Goal: Task Accomplishment & Management: Use online tool/utility

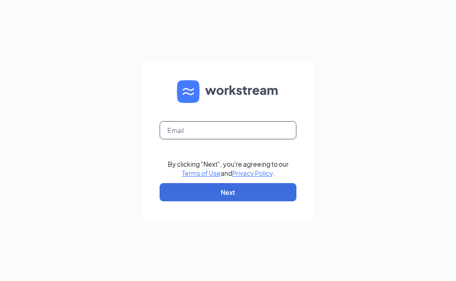
click at [239, 133] on input "text" at bounding box center [228, 130] width 137 height 18
type input "E"
type input "emmanuel@lantanaacehardware.com"
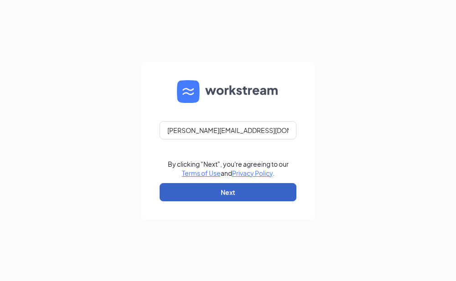
click at [280, 198] on button "Next" at bounding box center [228, 192] width 137 height 18
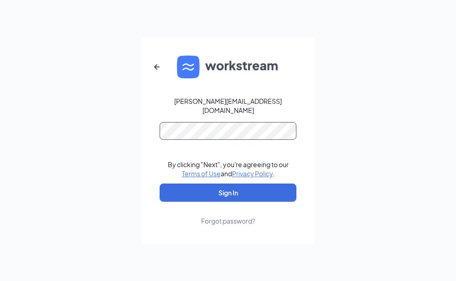
click at [160, 184] on button "Sign In" at bounding box center [228, 193] width 137 height 18
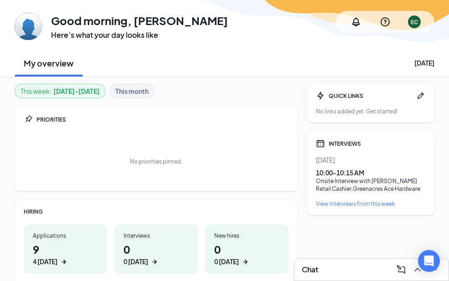
click at [49, 253] on h1 "9 4 today" at bounding box center [65, 254] width 65 height 25
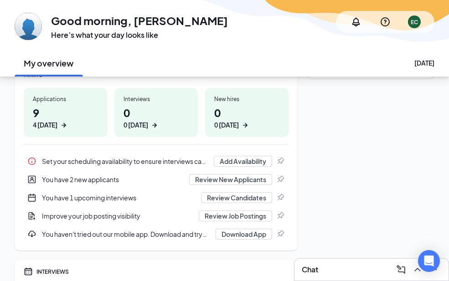
scroll to position [182, 0]
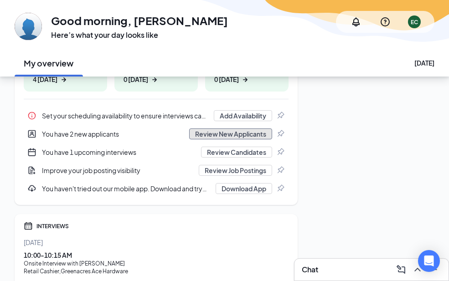
click at [233, 134] on button "Review New Applicants" at bounding box center [230, 134] width 83 height 11
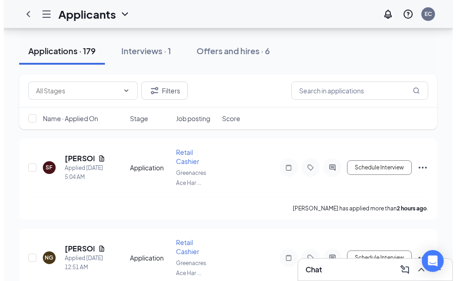
scroll to position [91, 0]
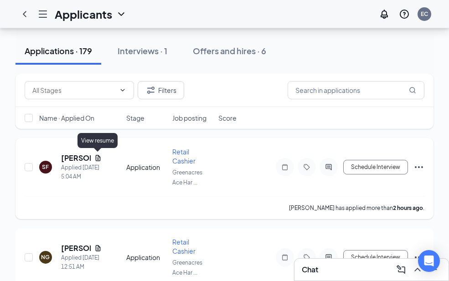
click at [98, 157] on icon "Document" at bounding box center [97, 158] width 7 height 7
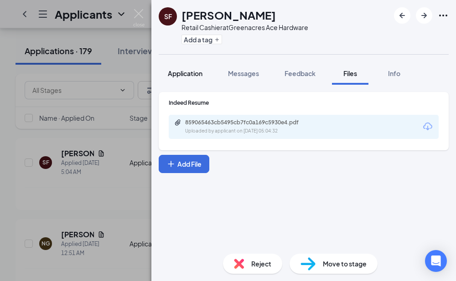
click at [191, 78] on button "Application" at bounding box center [185, 73] width 53 height 23
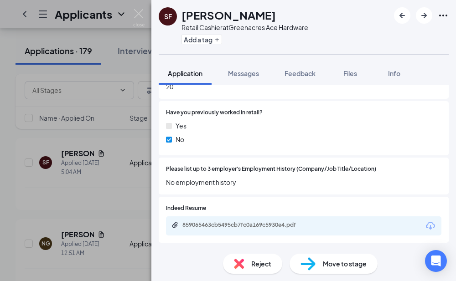
scroll to position [411, 0]
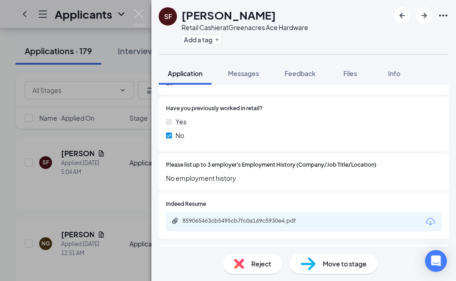
click at [131, 205] on div "SF [PERSON_NAME] Retail Cashier at Greenacres Ace Hardware Add a tag Applicatio…" at bounding box center [228, 140] width 456 height 281
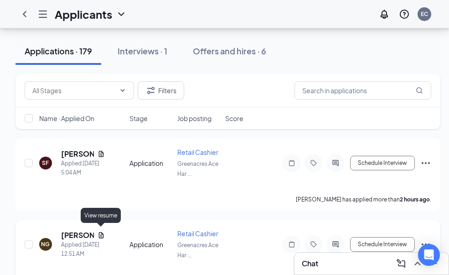
click at [99, 233] on icon "Document" at bounding box center [101, 234] width 7 height 7
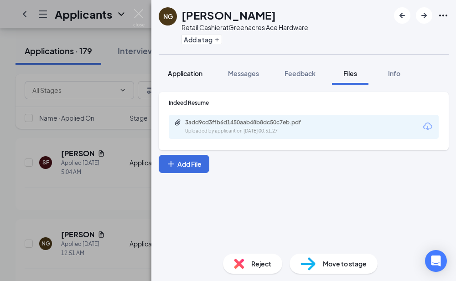
click at [194, 73] on span "Application" at bounding box center [185, 73] width 35 height 8
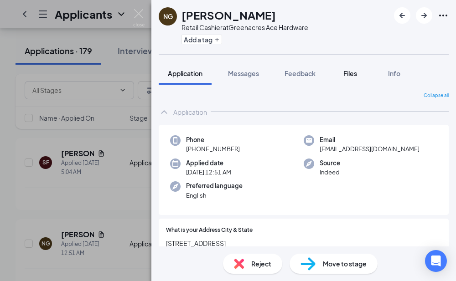
click at [349, 76] on span "Files" at bounding box center [350, 73] width 14 height 8
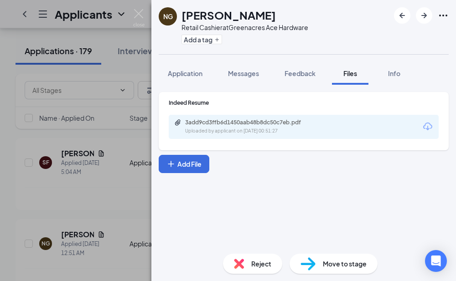
click at [260, 126] on div "3add9cd3ffb6d1450aab48b8dc50c7eb.pdf" at bounding box center [249, 122] width 128 height 7
click at [122, 195] on div "NG [PERSON_NAME] Retail Cashier at Greenacres Ace Hardware Add a tag Applicatio…" at bounding box center [228, 140] width 456 height 281
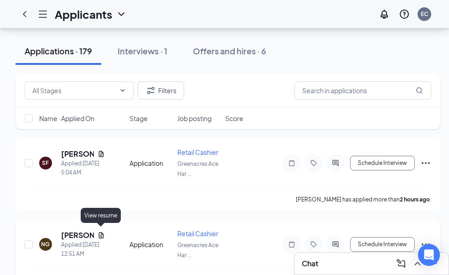
click at [99, 231] on icon "Document" at bounding box center [101, 234] width 7 height 7
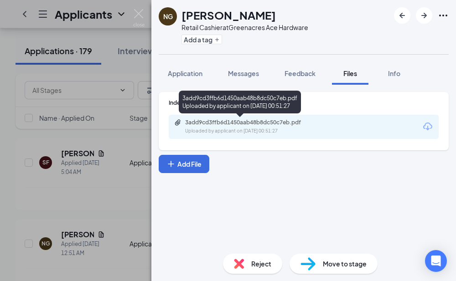
click at [278, 126] on div "3add9cd3ffb6d1450aab48b8dc50c7eb.pdf Uploaded by applicant on [DATE] 00:51:27" at bounding box center [248, 127] width 148 height 16
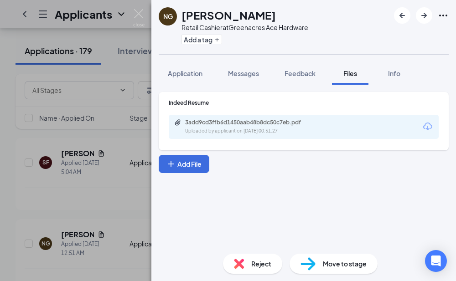
click at [74, 140] on div "NG [PERSON_NAME] Retail Cashier at Greenacres Ace Hardware Add a tag Applicatio…" at bounding box center [228, 140] width 456 height 281
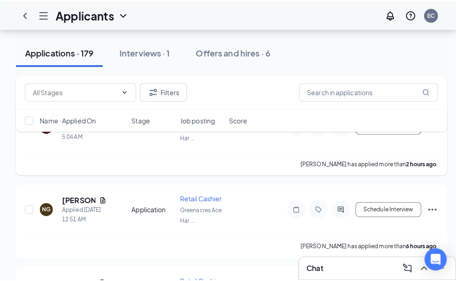
scroll to position [182, 0]
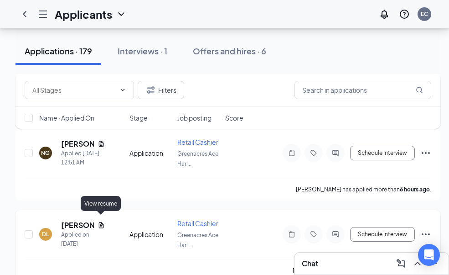
click at [103, 222] on icon "Document" at bounding box center [101, 225] width 5 height 6
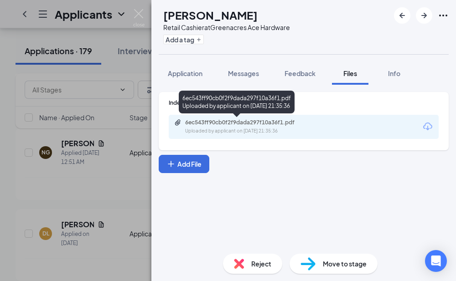
click at [208, 126] on div "6ec543ff90cb0f2f9dada297f10a36f1.pdf Uploaded by applicant on [DATE] 21:35:36" at bounding box center [248, 127] width 148 height 16
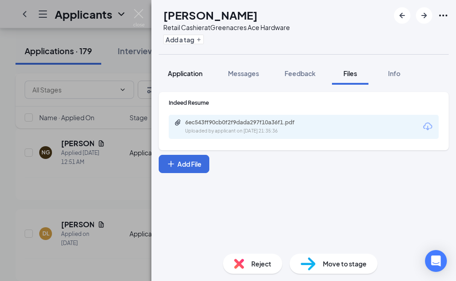
click at [195, 72] on span "Application" at bounding box center [185, 73] width 35 height 8
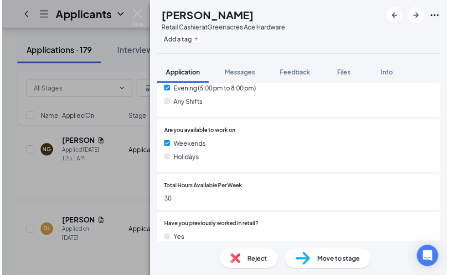
scroll to position [319, 0]
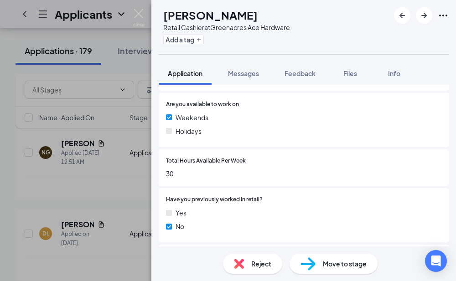
click at [135, 178] on div "DL [PERSON_NAME] Retail Cashier at Greenacres Ace Hardware Add a tag Applicatio…" at bounding box center [228, 140] width 456 height 281
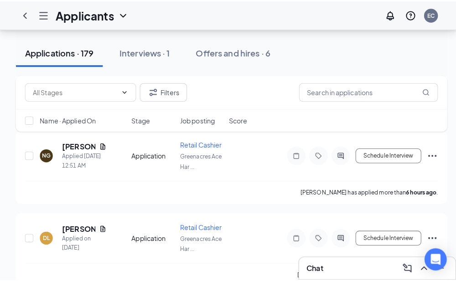
scroll to position [274, 0]
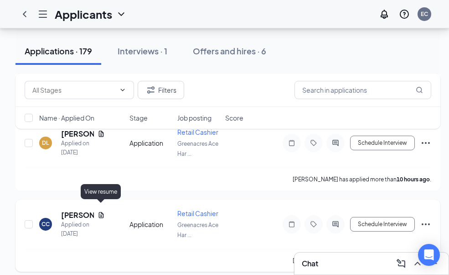
click at [102, 211] on icon "Document" at bounding box center [101, 214] width 7 height 7
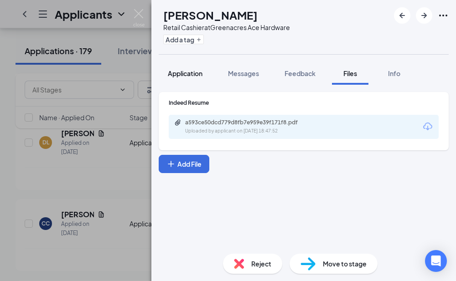
click at [189, 81] on button "Application" at bounding box center [185, 73] width 53 height 23
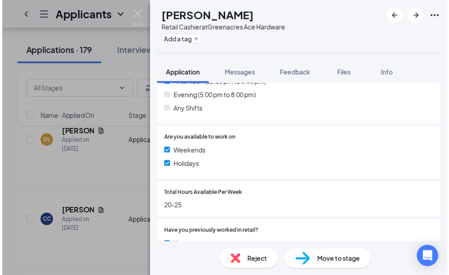
scroll to position [319, 0]
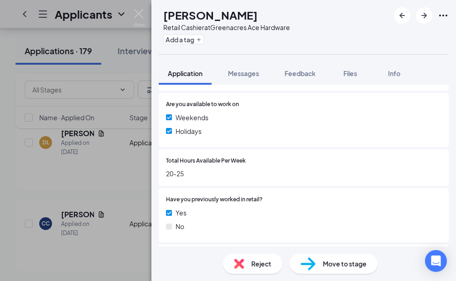
click at [116, 163] on div "CC [PERSON_NAME] Retail Cashier at Greenacres Ace Hardware Add a tag Applicatio…" at bounding box center [228, 140] width 456 height 281
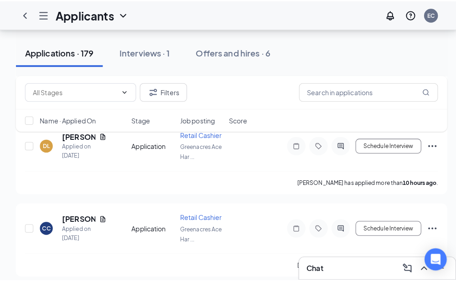
scroll to position [365, 0]
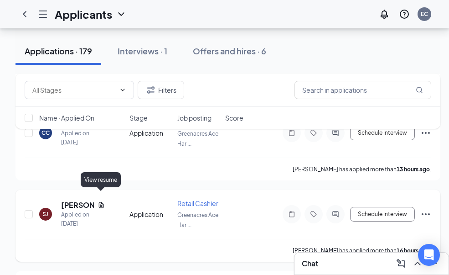
click at [101, 201] on icon "Document" at bounding box center [101, 204] width 7 height 7
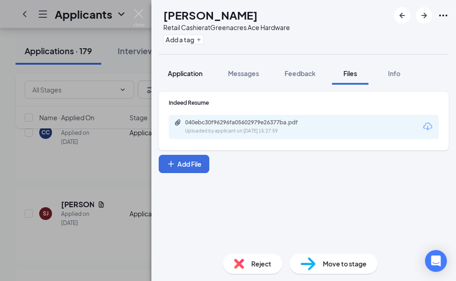
click at [173, 74] on span "Application" at bounding box center [185, 73] width 35 height 8
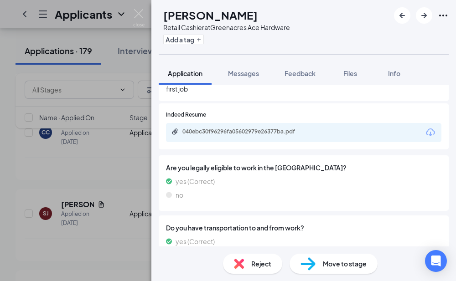
scroll to position [502, 0]
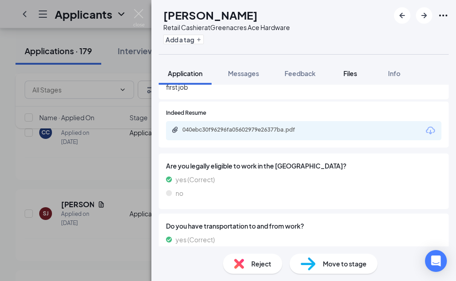
click at [349, 74] on span "Files" at bounding box center [350, 73] width 14 height 8
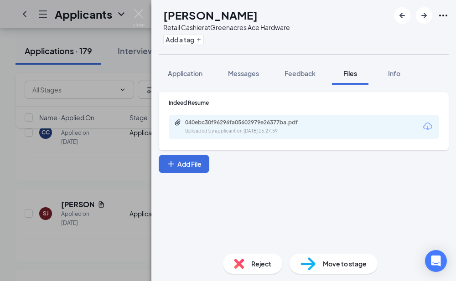
click at [239, 125] on div "040ebc30f96296fa05602979e26377ba.pdf" at bounding box center [249, 122] width 128 height 7
click at [106, 160] on div "SJ Saleisha [PERSON_NAME] Retail Cashier at Greenacres Ace Hardware Add a tag A…" at bounding box center [228, 140] width 456 height 281
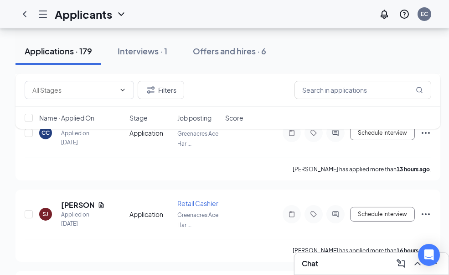
scroll to position [411, 0]
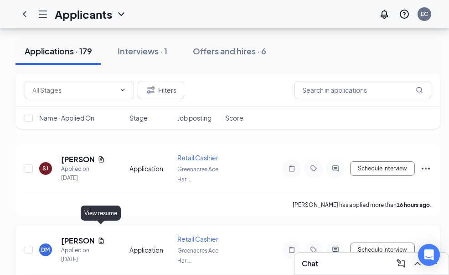
click at [99, 237] on icon "Document" at bounding box center [101, 240] width 5 height 6
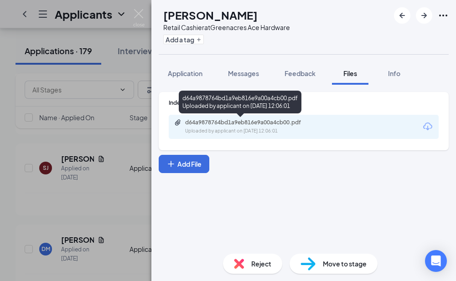
click at [211, 128] on div "Uploaded by applicant on [DATE] 12:06:01" at bounding box center [253, 131] width 137 height 7
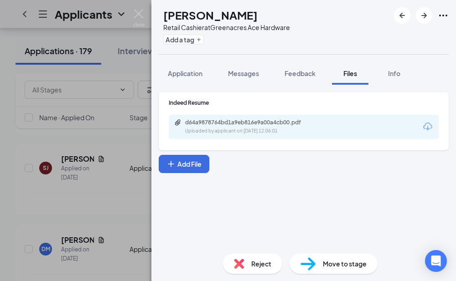
click at [118, 187] on div "[PERSON_NAME] Retail Cashier at Greenacres Ace Hardware Add a tag Application M…" at bounding box center [228, 140] width 456 height 281
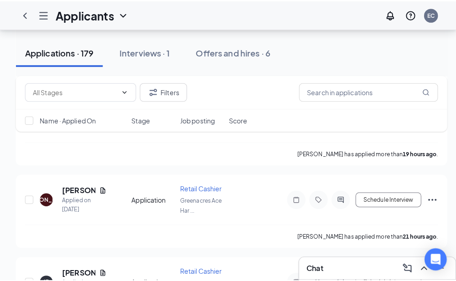
scroll to position [547, 0]
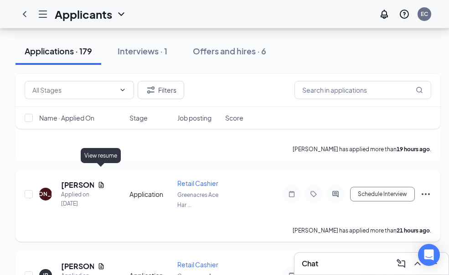
click at [98, 181] on icon "Document" at bounding box center [101, 184] width 7 height 7
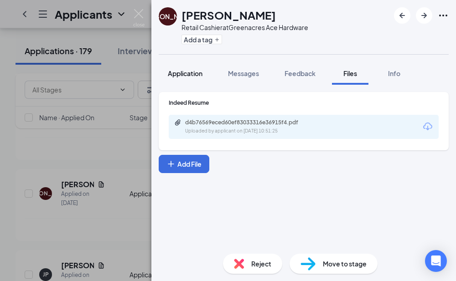
click at [186, 76] on span "Application" at bounding box center [185, 73] width 35 height 8
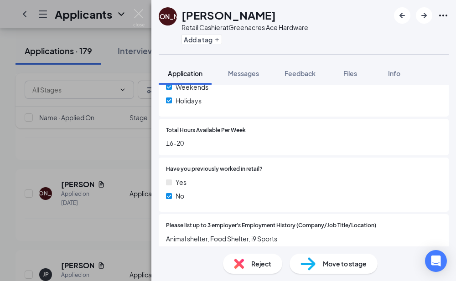
scroll to position [411, 0]
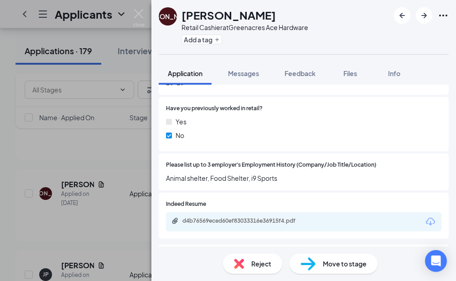
click at [109, 191] on div "[PERSON_NAME] Retail Cashier at Greenacres Ace Hardware Add a tag Application M…" at bounding box center [228, 140] width 456 height 281
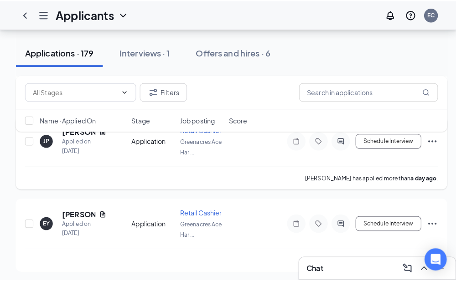
scroll to position [639, 0]
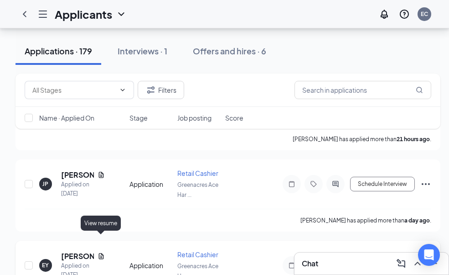
click at [99, 252] on icon "Document" at bounding box center [101, 255] width 7 height 7
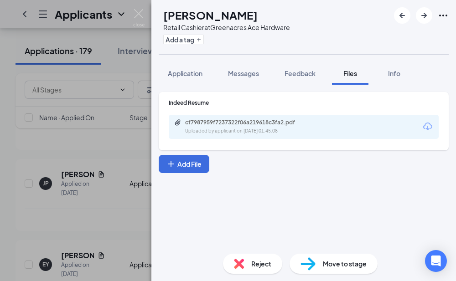
click at [106, 158] on div "EY [PERSON_NAME] Retail Cashier at Greenacres Ace Hardware Add a tag Applicatio…" at bounding box center [228, 140] width 456 height 281
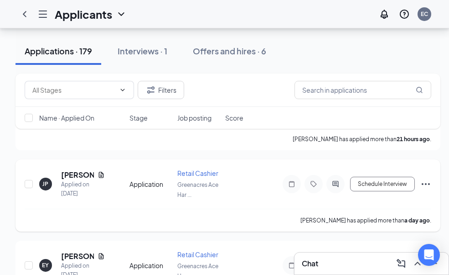
click at [103, 171] on icon "Document" at bounding box center [101, 174] width 7 height 7
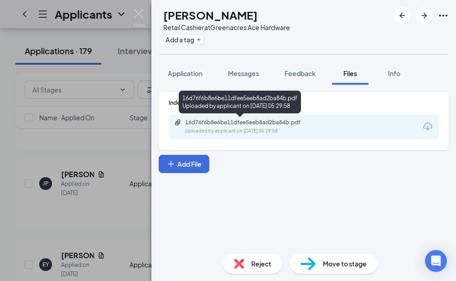
click at [241, 130] on div "Uploaded by applicant on [DATE] 05:29:58" at bounding box center [253, 131] width 137 height 7
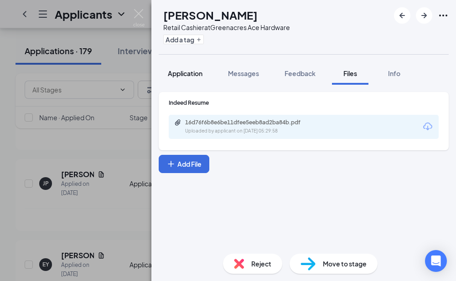
click at [185, 73] on span "Application" at bounding box center [185, 73] width 35 height 8
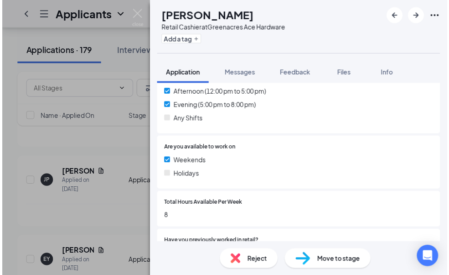
scroll to position [137, 0]
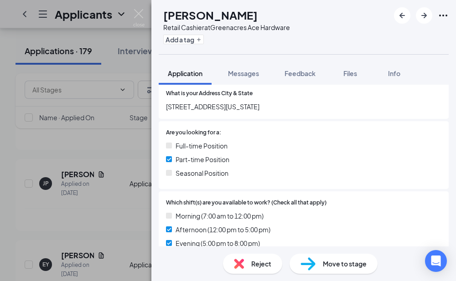
click at [64, 191] on div "JP [PERSON_NAME] Retail Cashier at Greenacres Ace Hardware Add a tag Applicatio…" at bounding box center [228, 140] width 456 height 281
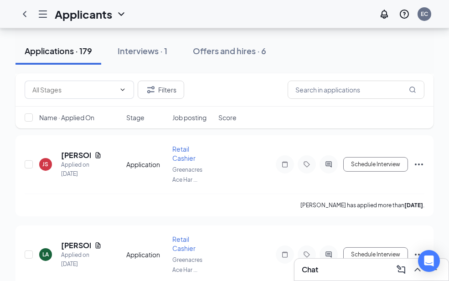
scroll to position [1095, 0]
